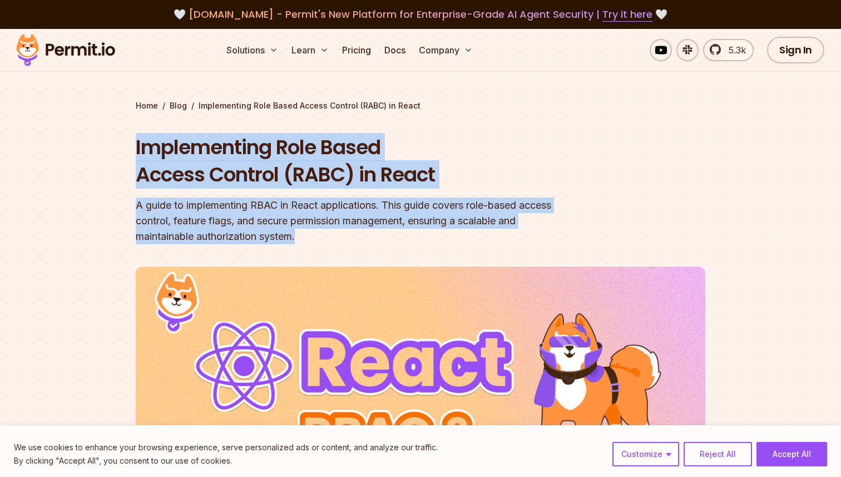
drag, startPoint x: 136, startPoint y: 168, endPoint x: 269, endPoint y: 302, distance: 187.9
click at [269, 244] on div "Implementing Role Based Access Control (RABC) in React A guide to implementing …" at bounding box center [349, 188] width 427 height 111
copy div "Implementing Role Based Access Control (RABC) in React A guide to implementing …"
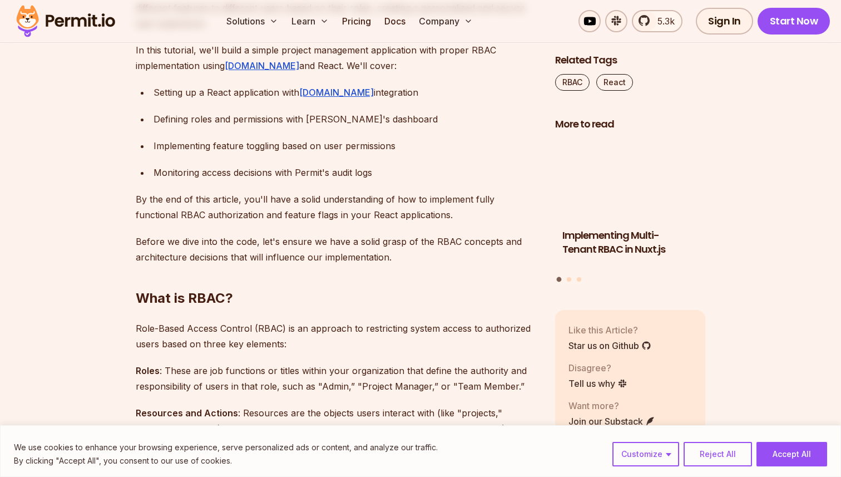
scroll to position [771, 0]
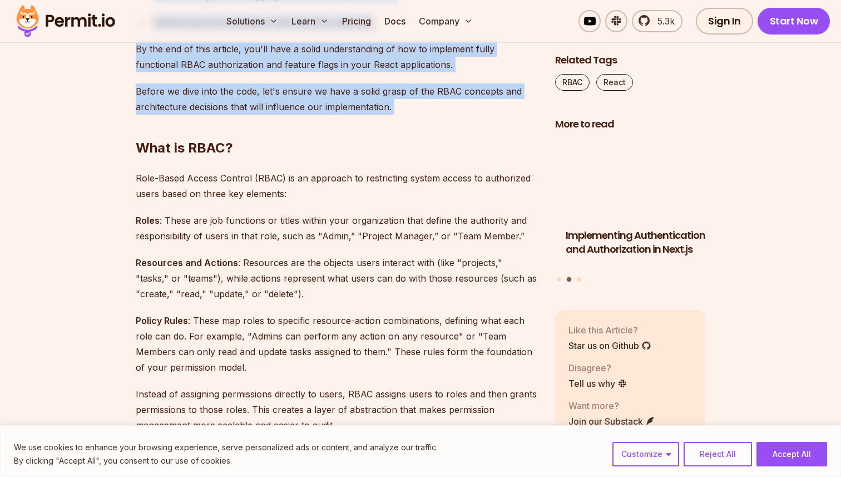
drag, startPoint x: 136, startPoint y: 72, endPoint x: 315, endPoint y: 323, distance: 307.7
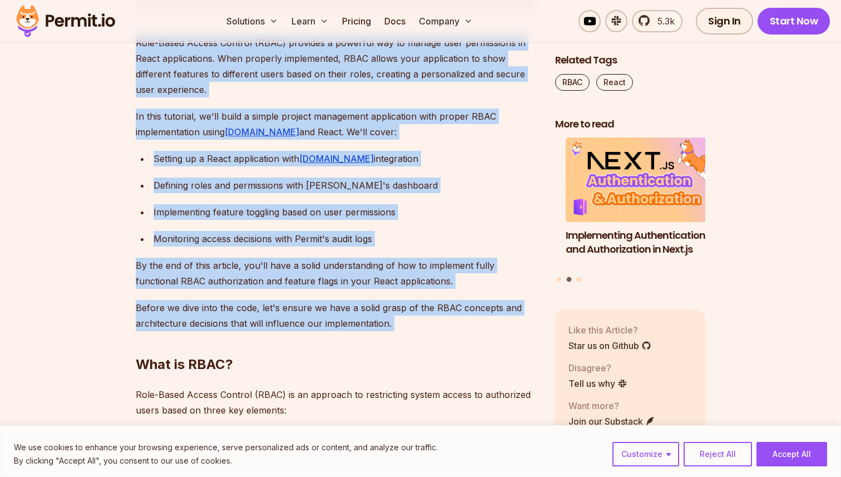
scroll to position [646, 0]
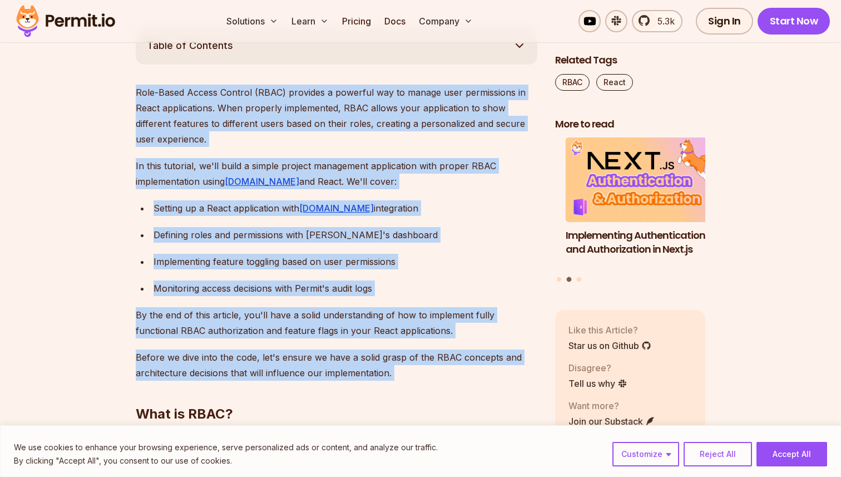
click at [266, 147] on p "Role-Based Access Control (RBAC) provides a powerful way to manage user permiss…" at bounding box center [336, 116] width 401 height 62
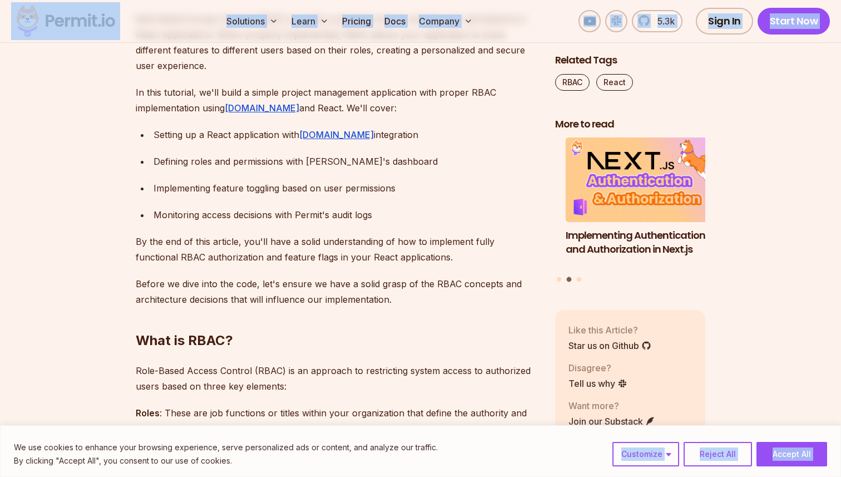
scroll to position [727, 0]
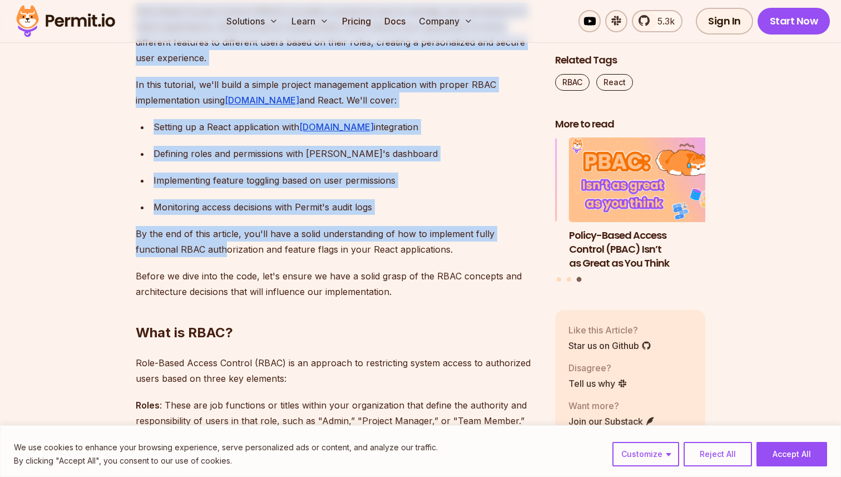
drag, startPoint x: 136, startPoint y: 199, endPoint x: 330, endPoint y: 416, distance: 291.1
click at [793, 455] on button "Accept All" at bounding box center [791, 454] width 71 height 24
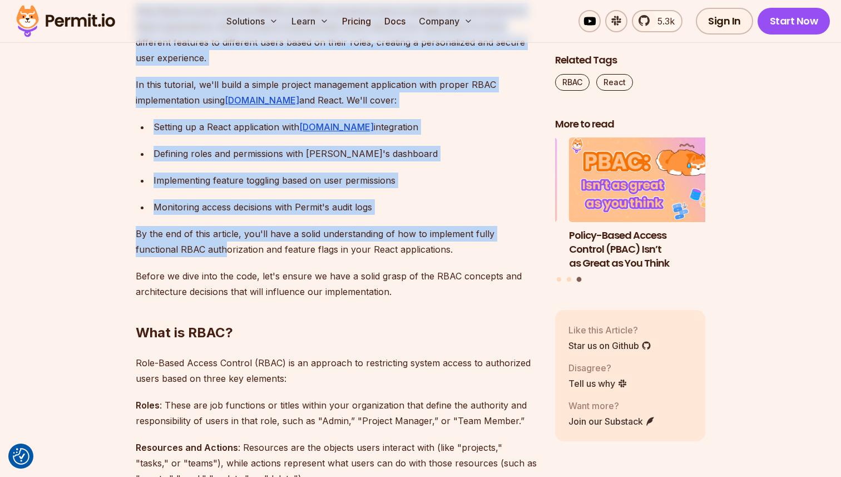
click at [262, 135] on div "Setting up a React application with [DOMAIN_NAME] integration" at bounding box center [345, 127] width 384 height 16
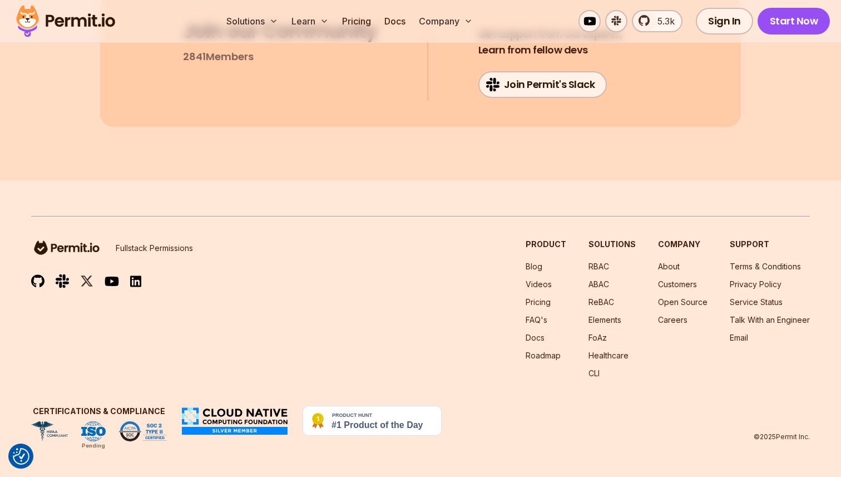
scroll to position [17227, 0]
drag, startPoint x: 135, startPoint y: 117, endPoint x: 299, endPoint y: 114, distance: 164.1
copy div "Role-Based Access Control (RBAC) provides a powerful way to manage user permiss…"
